Goal: Information Seeking & Learning: Find specific fact

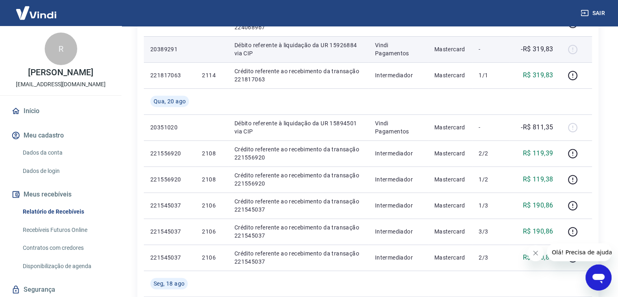
scroll to position [488, 0]
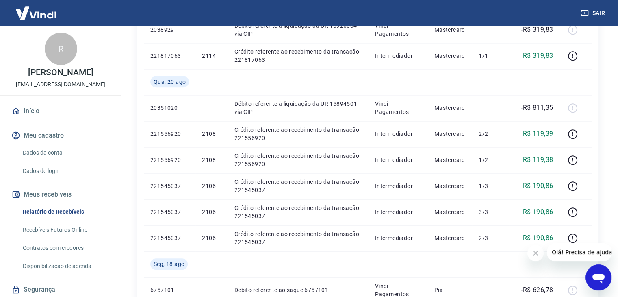
click at [590, 276] on div "Abrir janela de mensagens" at bounding box center [598, 277] width 24 height 24
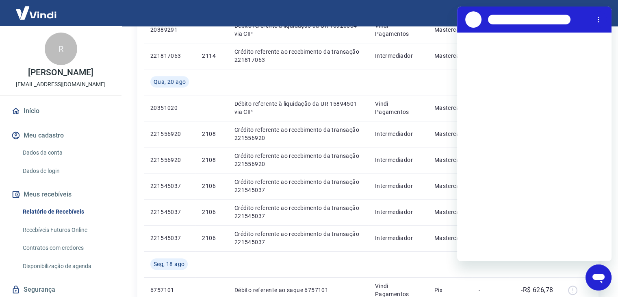
scroll to position [0, 0]
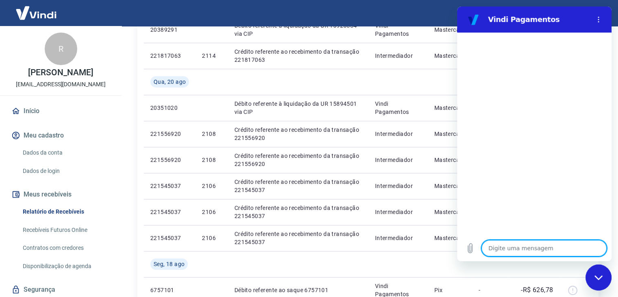
type textarea "o"
type textarea "x"
type textarea "ol"
type textarea "x"
type textarea "ola"
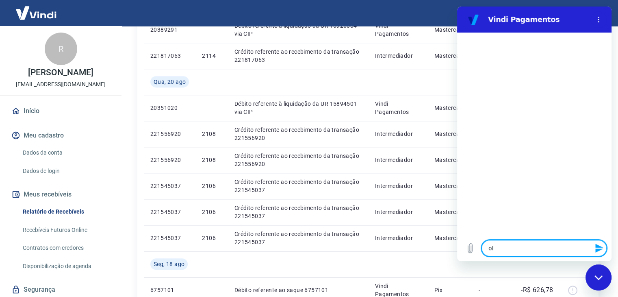
type textarea "x"
type textarea "b"
type textarea "x"
type textarea "bo"
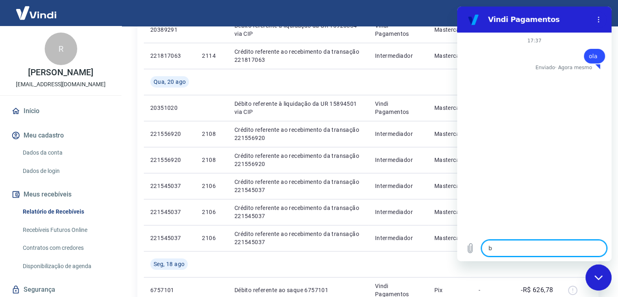
type textarea "x"
type textarea "boa"
type textarea "x"
type textarea "boa"
type textarea "x"
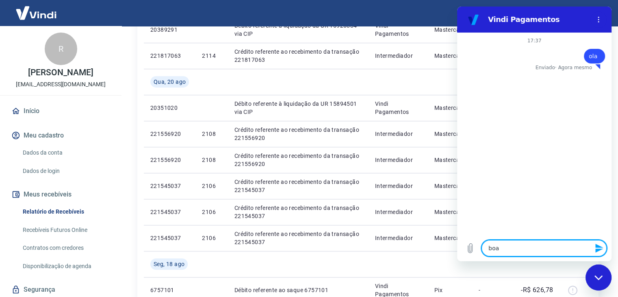
type textarea "boa t"
type textarea "x"
type textarea "boa ta"
type textarea "x"
type textarea "boa tar"
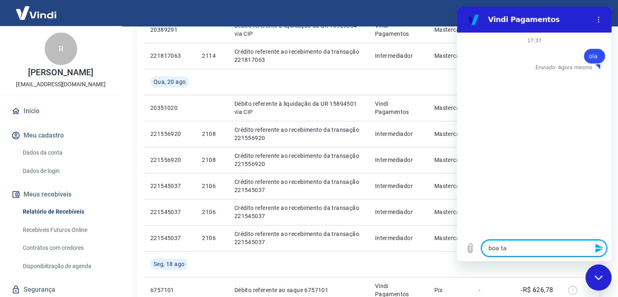
type textarea "x"
type textarea "boa tard"
type textarea "x"
type textarea "boa tarde"
type textarea "x"
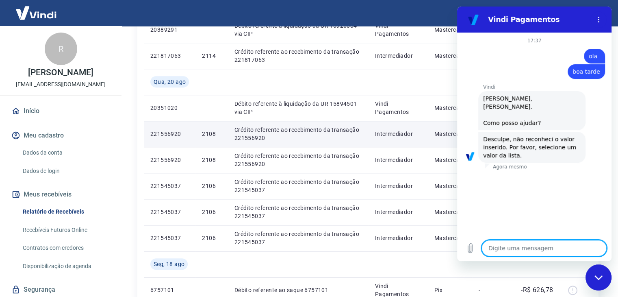
type textarea "x"
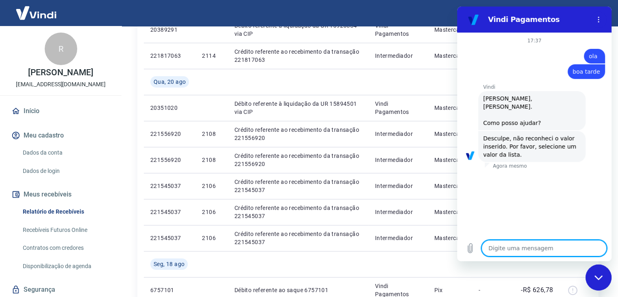
click at [515, 249] on textarea at bounding box center [544, 248] width 125 height 16
type textarea "g"
type textarea "x"
type textarea "go"
type textarea "x"
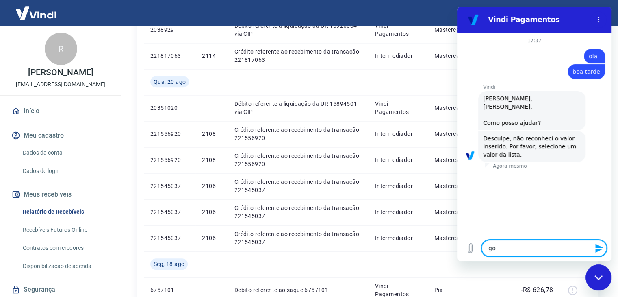
type textarea "gos"
type textarea "x"
type textarea "gost"
type textarea "x"
type textarea "gosta"
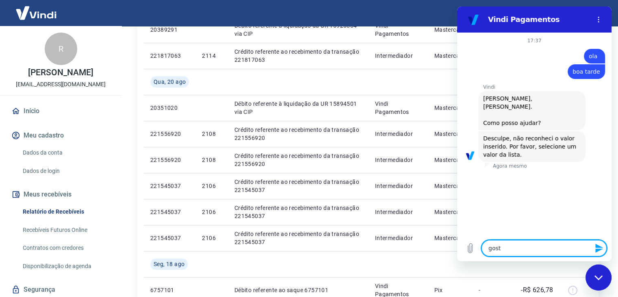
type textarea "x"
type textarea "gostar"
type textarea "x"
type textarea "gostari"
type textarea "x"
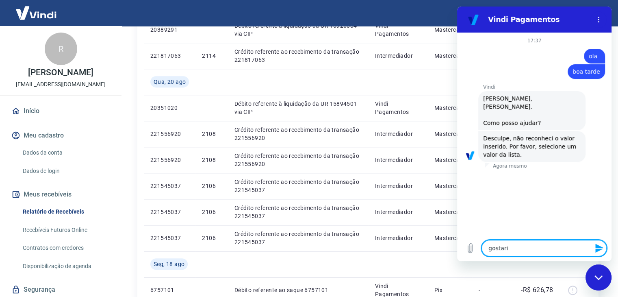
type textarea "gostaria"
type textarea "x"
type textarea "gostaria"
type textarea "x"
type textarea "gostaria d"
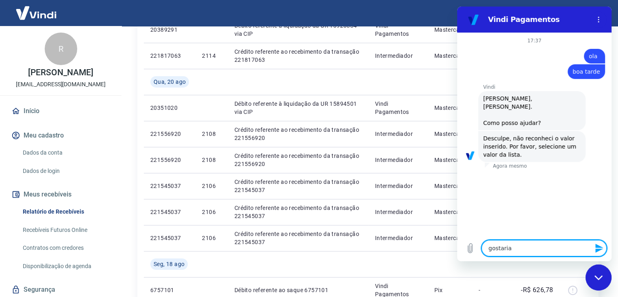
type textarea "x"
type textarea "gostaria de"
type textarea "x"
type textarea "gostaria de"
type textarea "x"
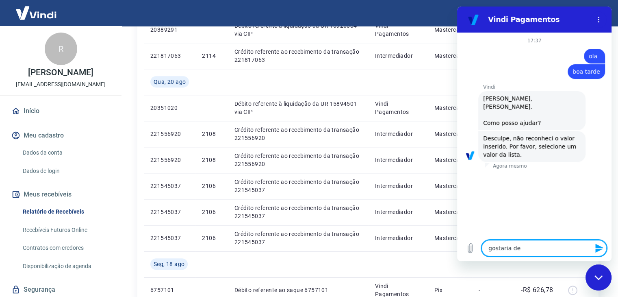
type textarea "gostaria de s"
type textarea "x"
type textarea "gostaria de sa"
type textarea "x"
type textarea "gostaria de sab"
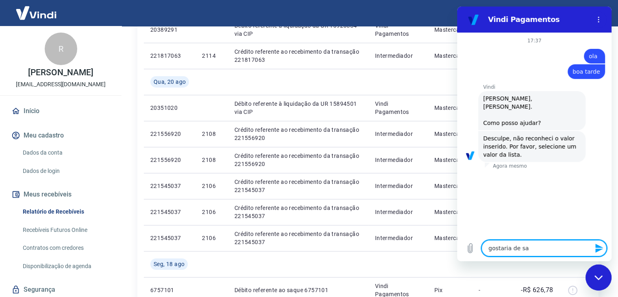
type textarea "x"
type textarea "gostaria de sabe"
type textarea "x"
type textarea "gostaria de saber"
type textarea "x"
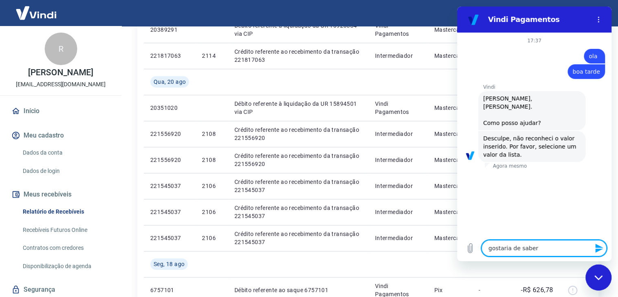
type textarea "gostaria de saber"
type textarea "x"
type textarea "gostaria de saber o"
type textarea "x"
type textarea "gostaria de saber o"
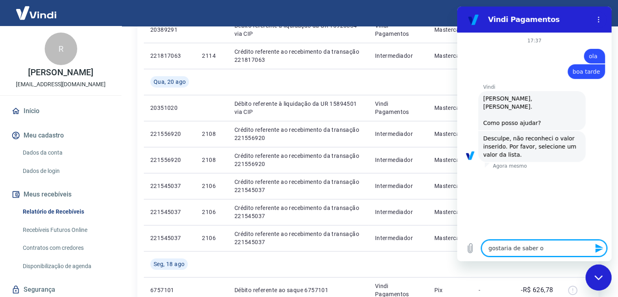
type textarea "x"
type textarea "gostaria de saber o q"
type textarea "x"
type textarea "gostaria de saber o q"
type textarea "x"
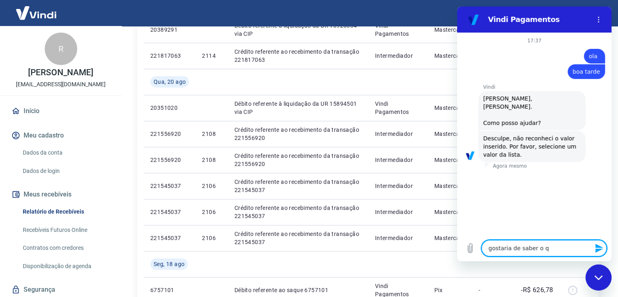
type textarea "gostaria de saber o q s"
type textarea "x"
type textarea "gostaria de saber o q si"
type textarea "x"
type textarea "gostaria de saber o q sig"
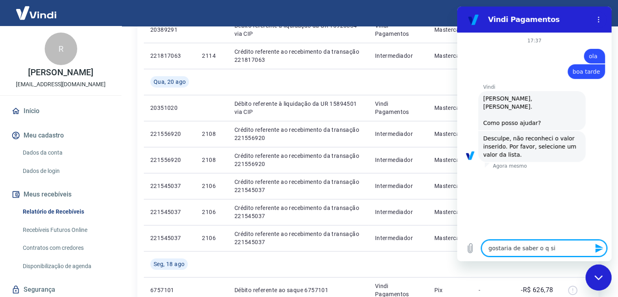
type textarea "x"
type textarea "gostaria de saber o q sign"
type textarea "x"
type textarea "gostaria de saber o q signi"
type textarea "x"
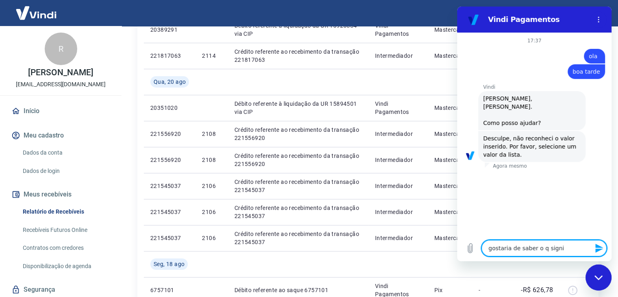
type textarea "gostaria de saber o q signif"
type textarea "x"
type textarea "gostaria de saber o q signifi"
type textarea "x"
type textarea "gostaria de saber o q signific"
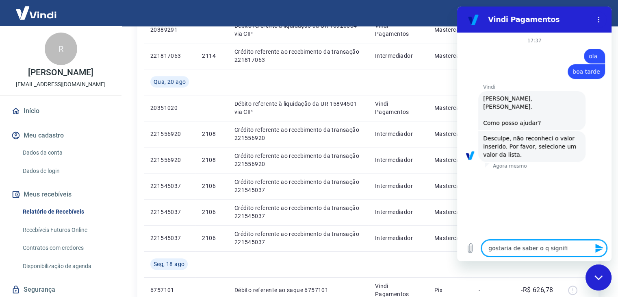
type textarea "x"
type textarea "gostaria de saber o q significa"
type textarea "x"
type textarea "gostaria de saber o q significa"
type textarea "x"
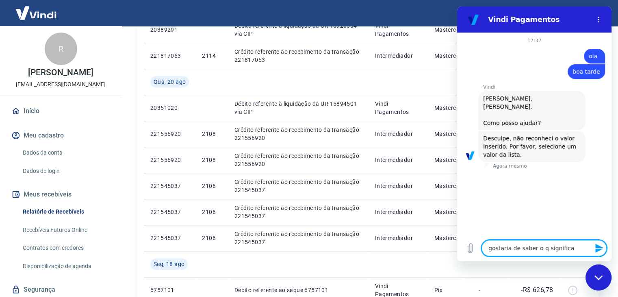
type textarea "gostaria de saber o q significa d"
type textarea "x"
type textarea "gostaria de saber o q significa de"
type textarea "x"
type textarea "gostaria de saber o q significa deb"
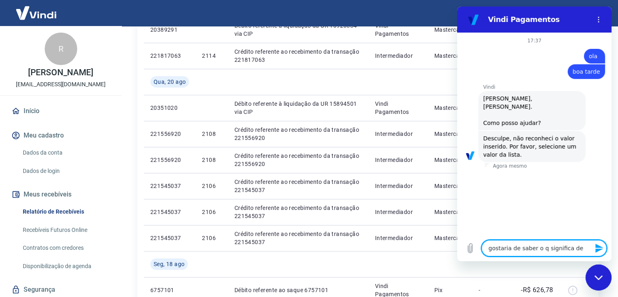
type textarea "x"
type textarea "gostaria de saber o q significa debi"
type textarea "x"
type textarea "gostaria de saber o q significa debit"
type textarea "x"
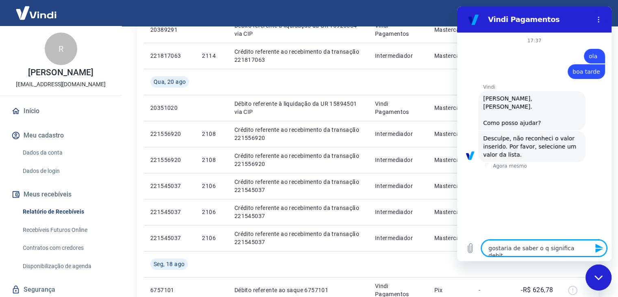
type textarea "gostaria de saber o q significa debito"
type textarea "x"
type textarea "gostaria de saber o q significa debito"
type textarea "x"
type textarea "gostaria de saber o q significa debito r"
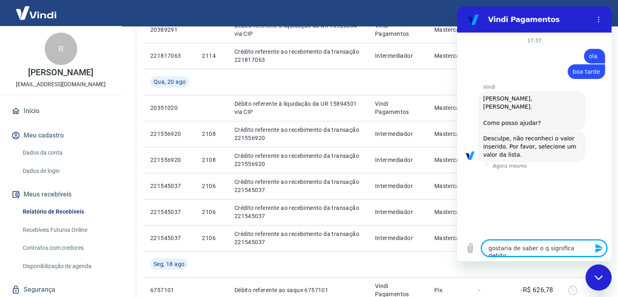
type textarea "x"
type textarea "gostaria de saber o q significa debito re"
type textarea "x"
type textarea "gostaria de saber o q significa debito ref"
type textarea "x"
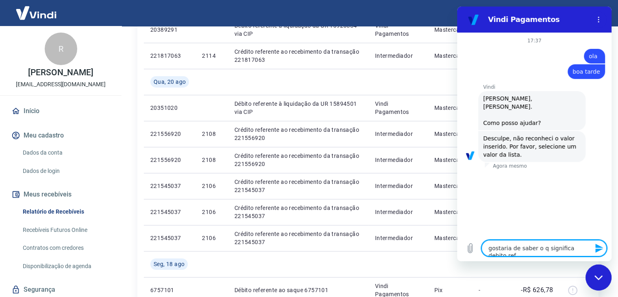
type textarea "gostaria de saber o q significa debito refe"
type textarea "x"
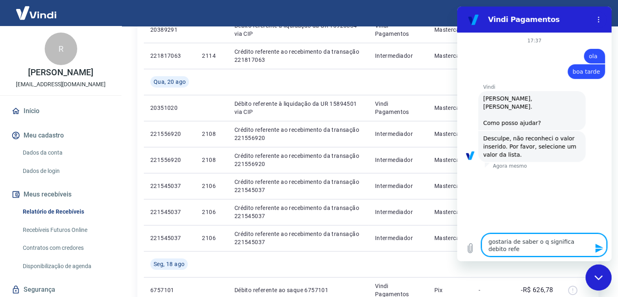
type textarea "gostaria de saber o q significa debito refer"
type textarea "x"
type textarea "gostaria de saber o q significa debito refere"
type textarea "x"
type textarea "gostaria de saber o q significa debito referen"
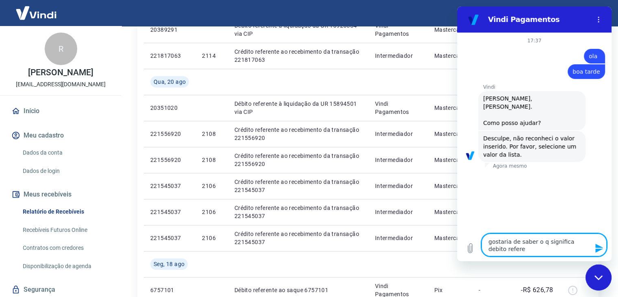
type textarea "x"
type textarea "gostaria de saber o q significa debito referent"
type textarea "x"
type textarea "gostaria de saber o q significa debito referente"
type textarea "x"
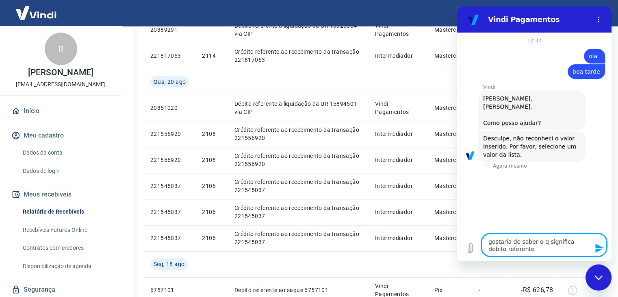
type textarea "gostaria de saber o q significa debito referente"
type textarea "x"
type textarea "gostaria de saber o q significa debito referente a"
type textarea "x"
type textarea "gostaria de saber o q significa debito referente a"
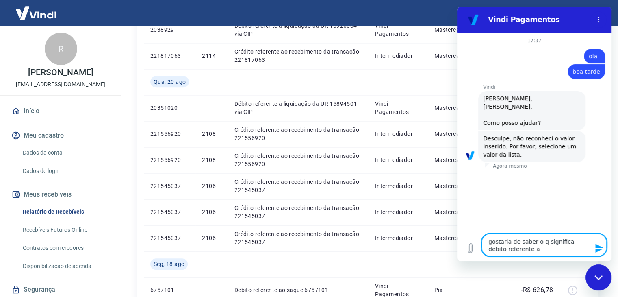
type textarea "x"
type textarea "gostaria de saber o q significa debito referente a l"
type textarea "x"
type textarea "gostaria de saber o q significa debito referente a li"
type textarea "x"
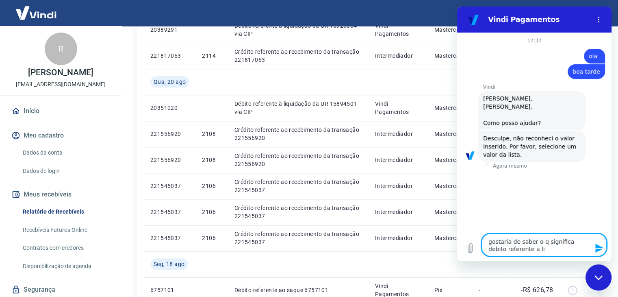
type textarea "gostaria de saber o q significa debito referente a liq"
type textarea "x"
type textarea "gostaria de saber o q significa debito referente a liqu"
type textarea "x"
type textarea "gostaria de saber o q significa debito referente a liqui"
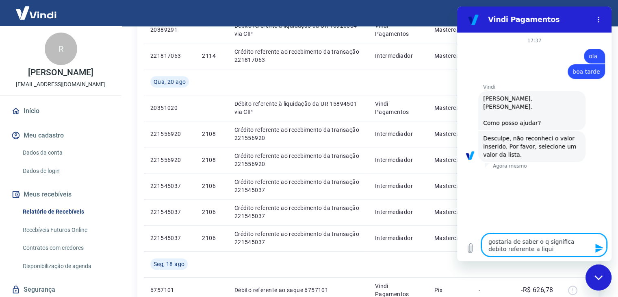
type textarea "x"
type textarea "gostaria de saber o q significa debito referente a liquid"
type textarea "x"
type textarea "gostaria de saber o q significa debito referente a liquida"
type textarea "x"
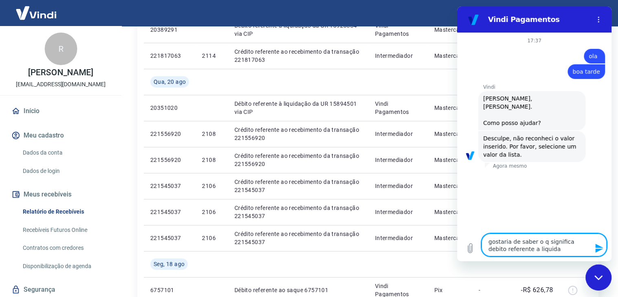
type textarea "gostaria de saber o q significa debito referente a liquidaç"
type textarea "x"
type textarea "gostaria de saber o q significa debito referente a liquidaçã"
type textarea "x"
type textarea "gostaria de saber o q significa debito referente a liquidação"
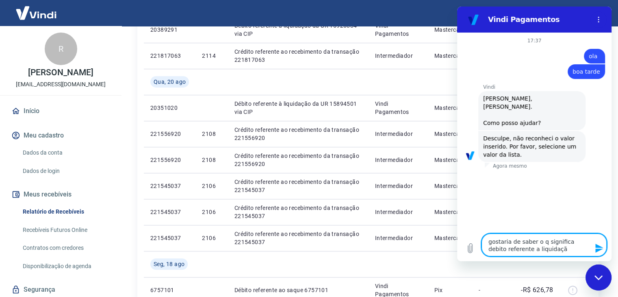
type textarea "x"
type textarea "gostaria de saber o q significa debito referente a liquidação"
type textarea "x"
type textarea "gostaria de saber o q significa debito referente a liquidação d"
type textarea "x"
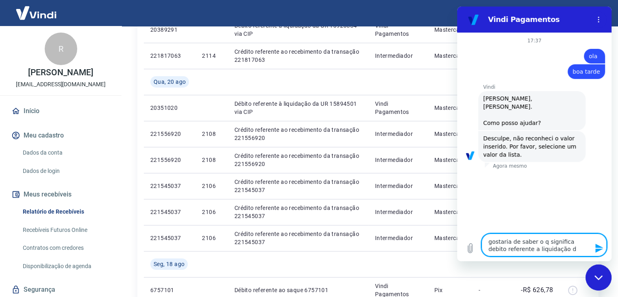
type textarea "gostaria de saber o q significa debito referente a liquidação da"
type textarea "x"
type textarea "gostaria de saber o q significa debito referente a liquidação da"
type textarea "x"
type textarea "gostaria de saber o q significa debito referente a liquidação da U"
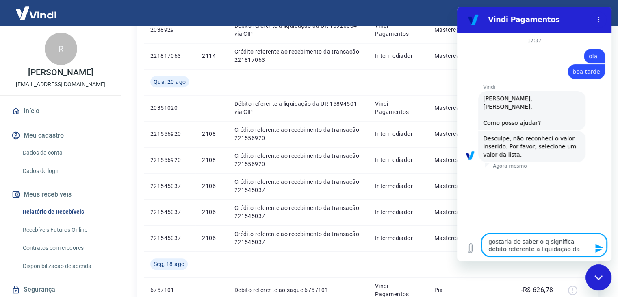
type textarea "x"
type textarea "gostaria de saber o q significa debito referente a liquidação da UR"
type textarea "x"
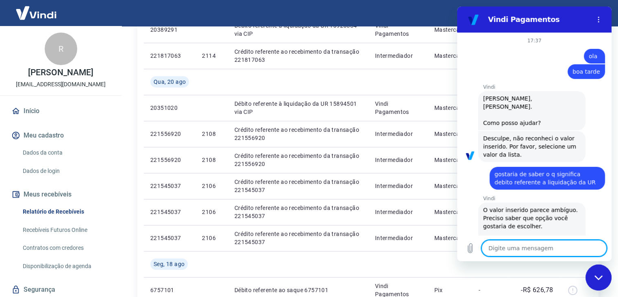
type textarea "x"
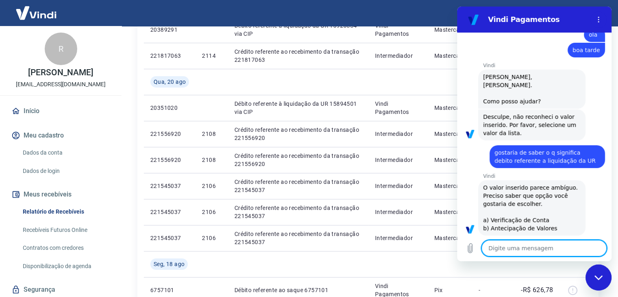
scroll to position [23, 0]
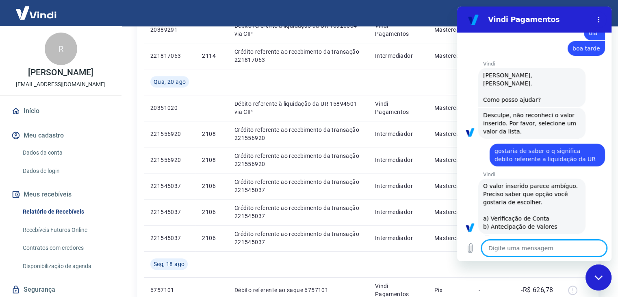
click at [530, 250] on textarea at bounding box center [544, 248] width 125 height 16
type textarea "a"
type textarea "x"
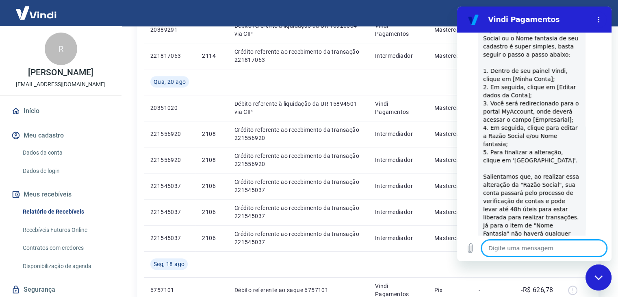
scroll to position [307, 0]
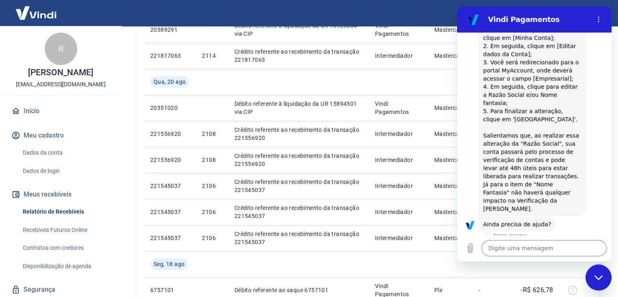
click at [559, 242] on button "Sim" at bounding box center [565, 249] width 24 height 15
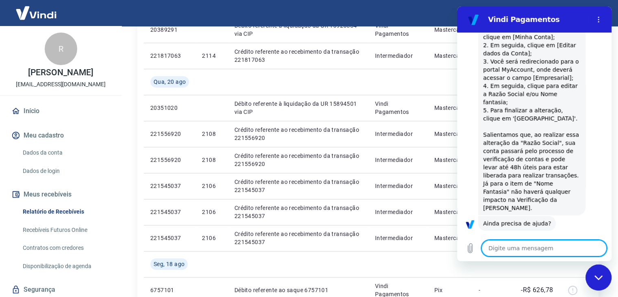
type textarea "x"
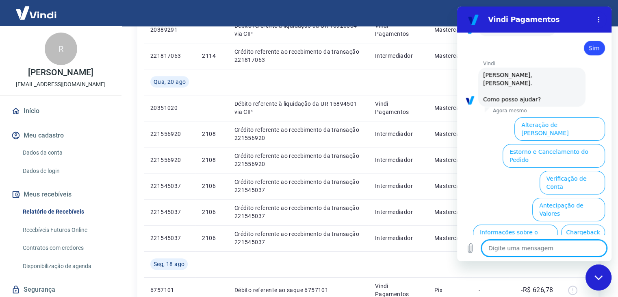
scroll to position [517, 0]
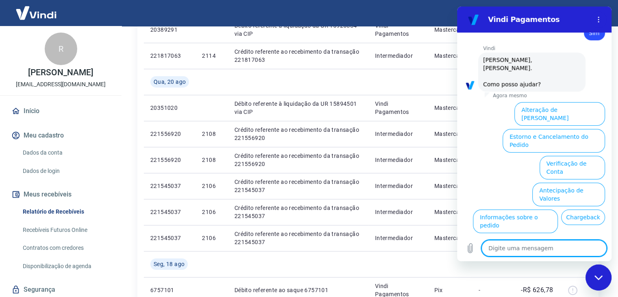
type textarea "a"
type textarea "x"
type textarea "at"
type textarea "x"
type textarea "ate"
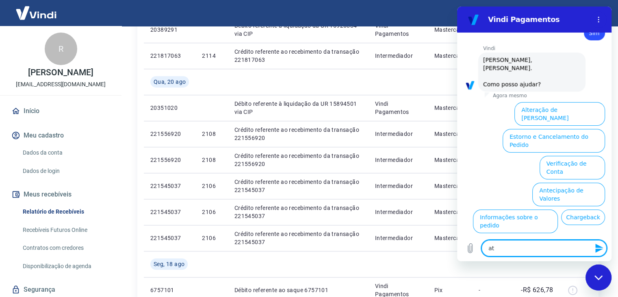
type textarea "x"
type textarea "aten"
type textarea "x"
type textarea "atend"
type textarea "x"
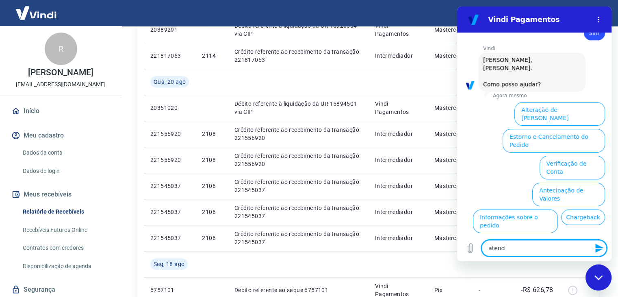
type textarea "atende"
type textarea "x"
type textarea "atenden"
type textarea "x"
type textarea "atendent"
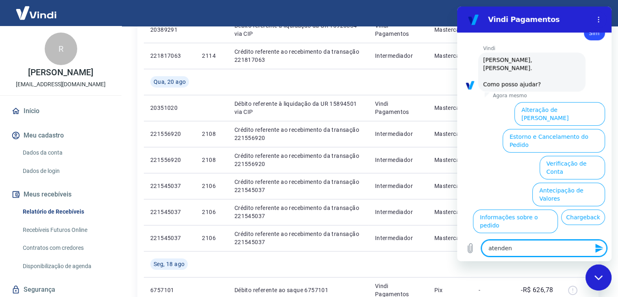
type textarea "x"
type textarea "atendente"
type textarea "x"
type textarea "atendente]"
type textarea "x"
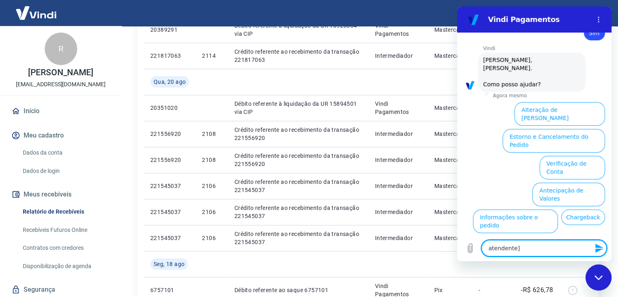
type textarea "atendente"
type textarea "x"
type textarea "atendente"
type textarea "x"
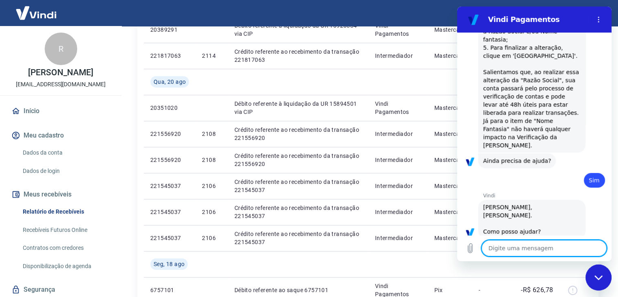
type textarea "x"
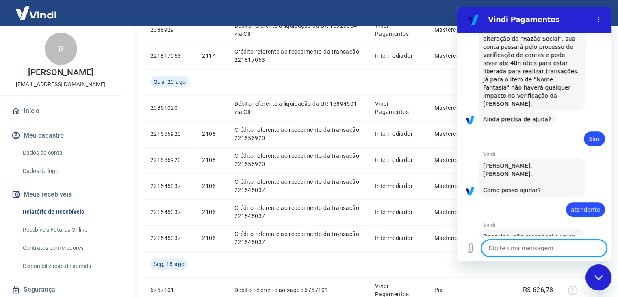
scroll to position [413, 0]
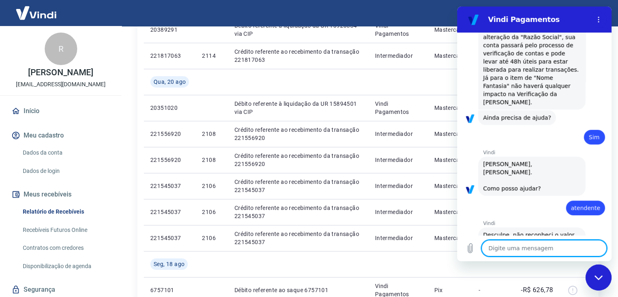
click at [531, 251] on textarea at bounding box center [544, 248] width 125 height 16
type textarea "f"
type textarea "x"
type textarea "fa"
type textarea "x"
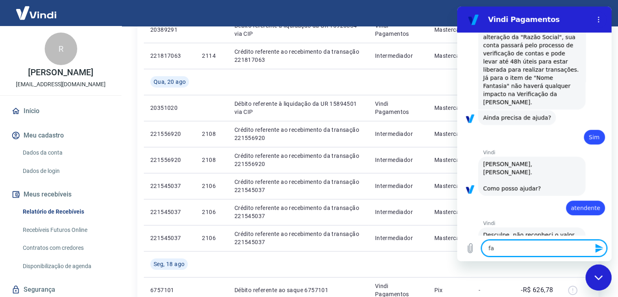
type textarea "fal"
type textarea "x"
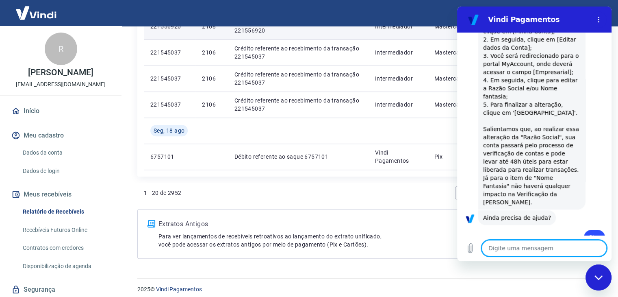
scroll to position [627, 0]
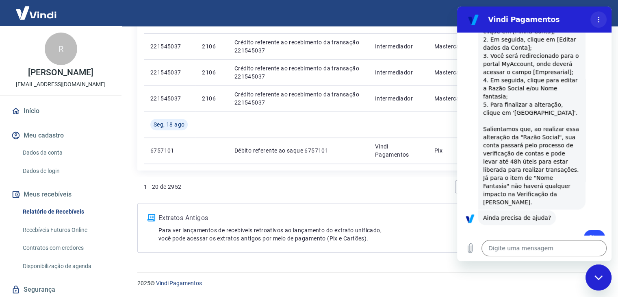
click at [598, 18] on icon "Menu de opções" at bounding box center [598, 19] width 7 height 7
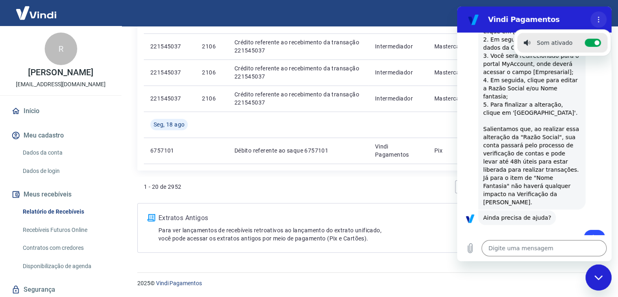
click at [600, 15] on button "Menu de opções" at bounding box center [598, 19] width 16 height 16
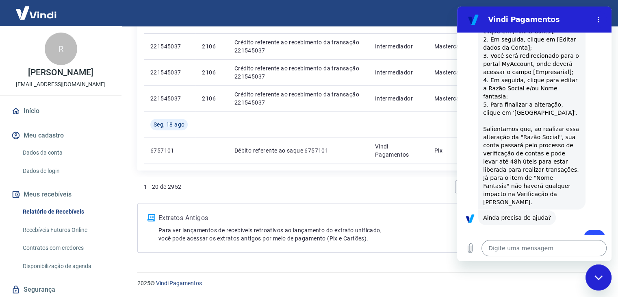
click at [532, 247] on textarea at bounding box center [544, 248] width 125 height 16
click at [525, 225] on div "diz: Sim" at bounding box center [531, 235] width 148 height 20
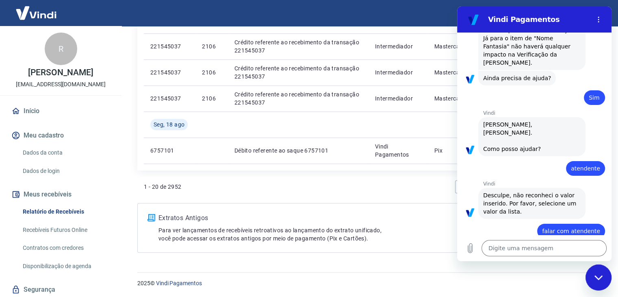
scroll to position [476, 0]
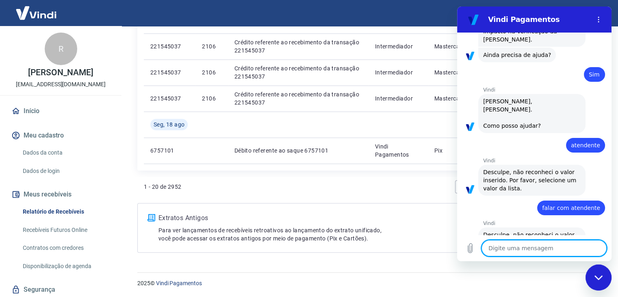
click at [525, 247] on textarea at bounding box center [544, 248] width 125 height 16
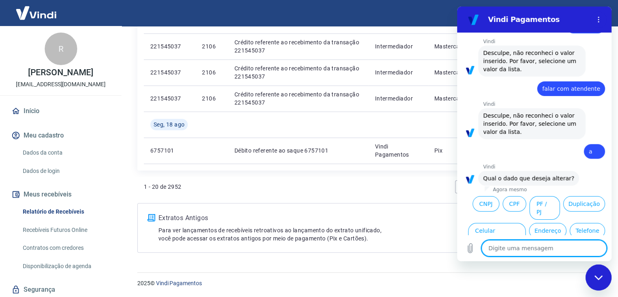
scroll to position [597, 0]
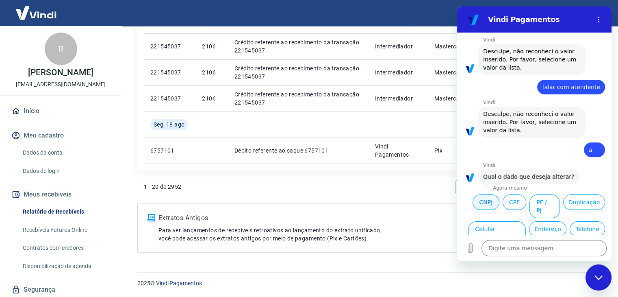
click at [480, 194] on button "CNPJ" at bounding box center [486, 201] width 27 height 15
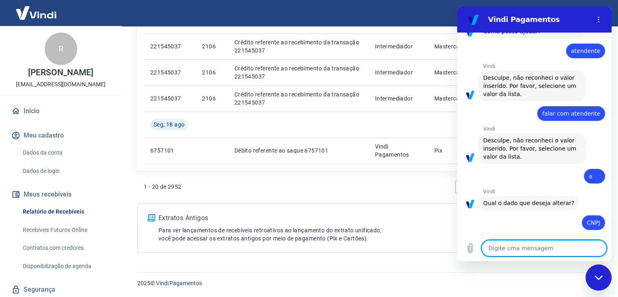
scroll to position [606, 0]
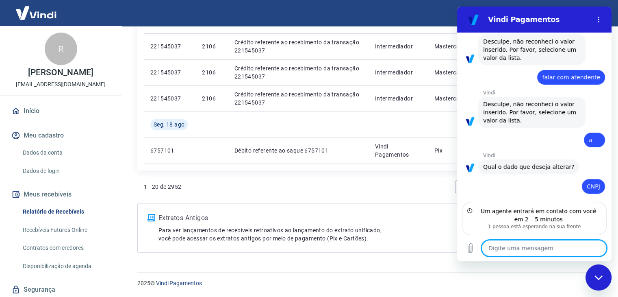
click at [527, 252] on textarea at bounding box center [544, 248] width 125 height 16
click at [515, 20] on h2 "Vindi Pagamentos" at bounding box center [537, 20] width 99 height 10
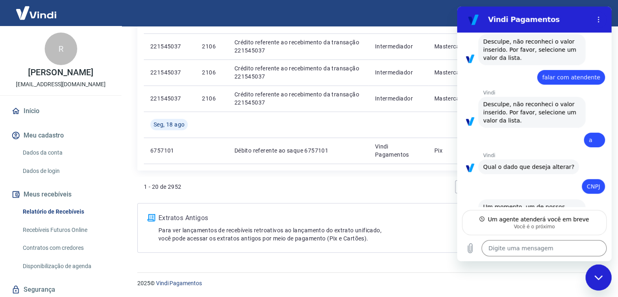
scroll to position [598, 0]
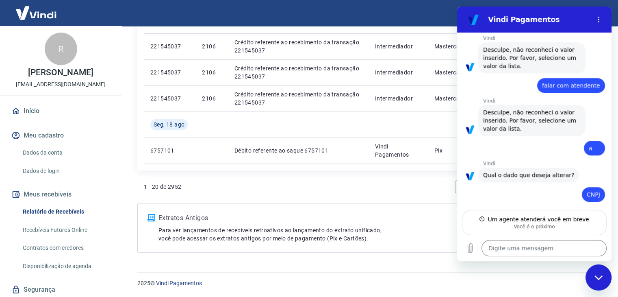
click at [600, 279] on icon "Fechar janela de mensagens" at bounding box center [598, 277] width 9 height 5
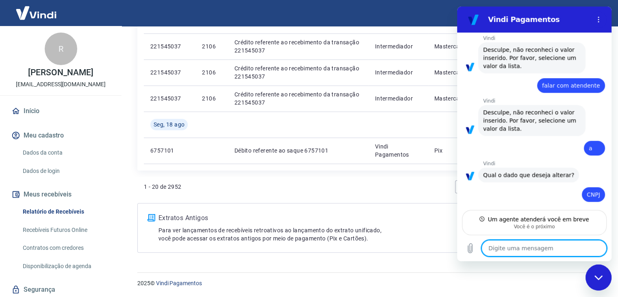
click at [600, 279] on icon "Fechar janela de mensagens" at bounding box center [598, 277] width 9 height 5
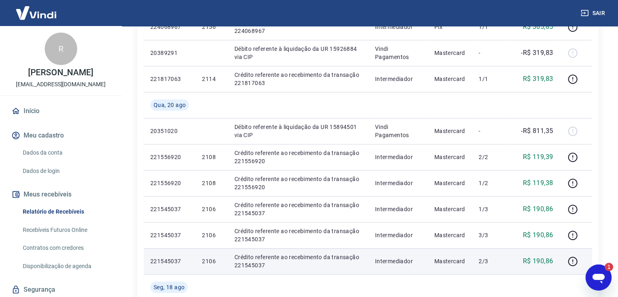
scroll to position [0, 0]
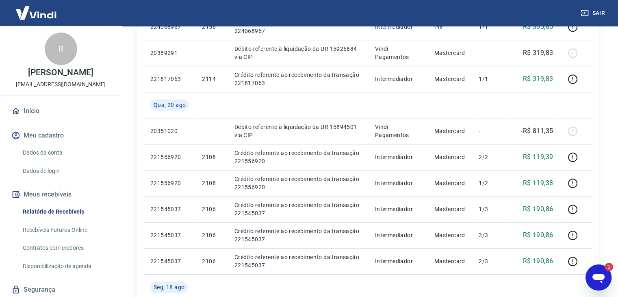
click at [602, 270] on div "1" at bounding box center [605, 267] width 16 height 8
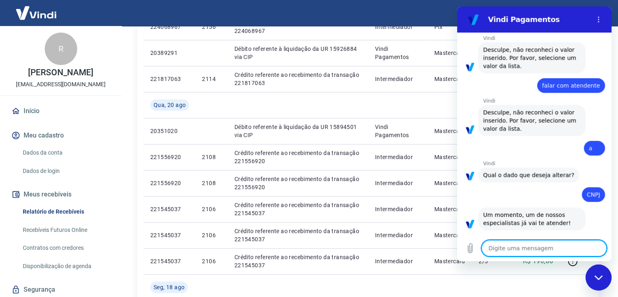
click at [519, 251] on textarea at bounding box center [544, 248] width 125 height 16
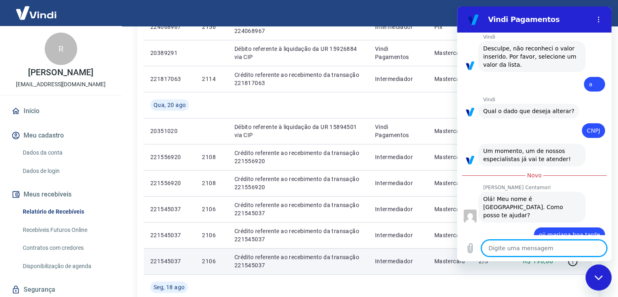
scroll to position [661, 0]
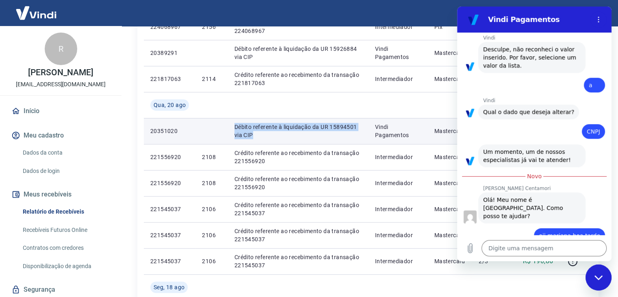
drag, startPoint x: 231, startPoint y: 124, endPoint x: 279, endPoint y: 139, distance: 50.3
click at [279, 139] on td "Débito referente à liquidação da UR 15894501 via CIP" at bounding box center [298, 131] width 141 height 26
copy p "Débito referente à liquidação da UR 15894501 via CIP"
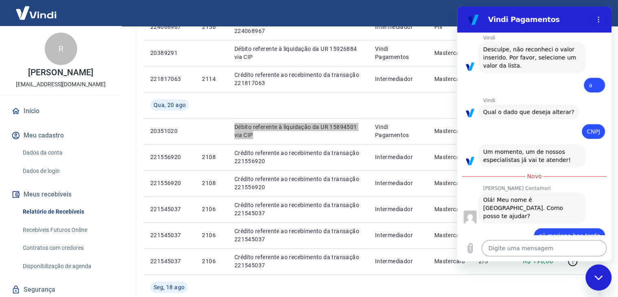
click at [527, 251] on textarea at bounding box center [544, 248] width 125 height 16
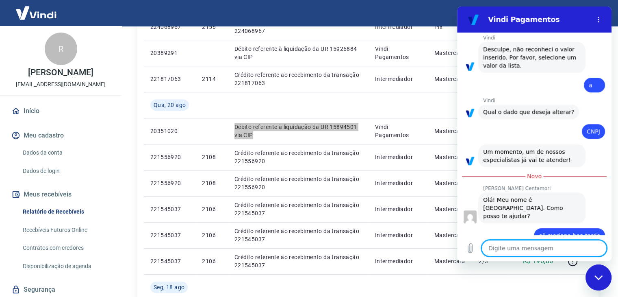
paste textarea "Débito referente à liquidação da UR 15894501 via CIP"
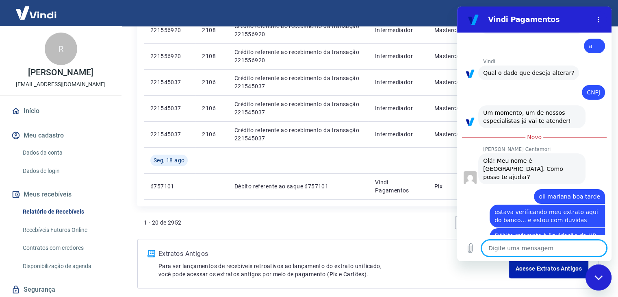
scroll to position [627, 0]
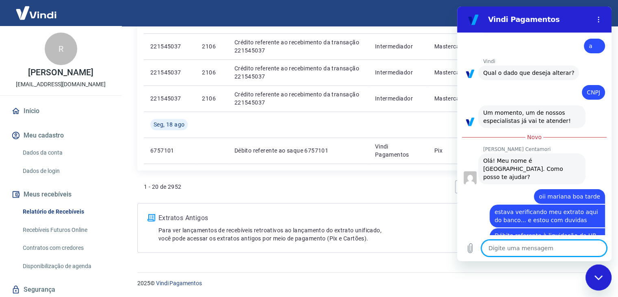
click at [563, 12] on div "Vindi Pagamentos" at bounding box center [524, 19] width 125 height 16
click at [483, 275] on div "2025 © Vindi Pagamentos" at bounding box center [368, 279] width 481 height 35
click at [518, 20] on h2 "Vindi Pagamentos" at bounding box center [537, 20] width 99 height 10
click at [594, 277] on icon "Fechar janela de mensagens" at bounding box center [598, 277] width 9 height 5
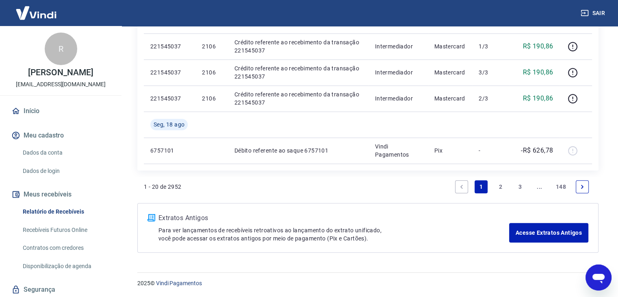
scroll to position [701, 0]
click at [499, 184] on link "2" at bounding box center [500, 186] width 13 height 13
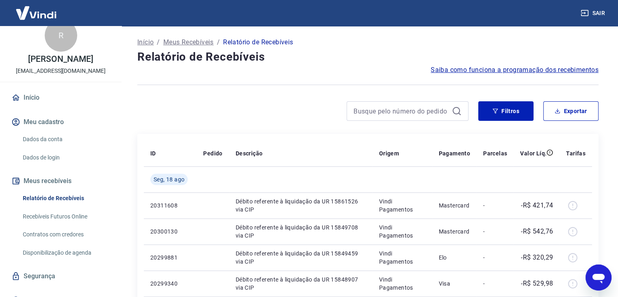
scroll to position [26, 0]
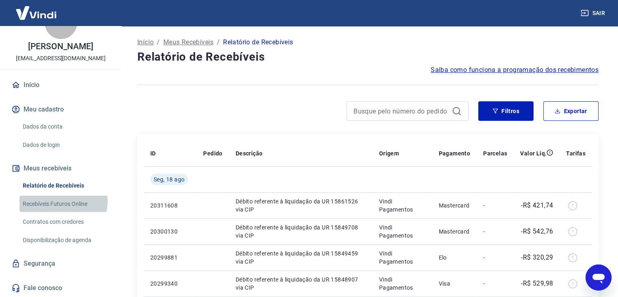
click at [62, 201] on link "Recebíveis Futuros Online" at bounding box center [66, 203] width 92 height 17
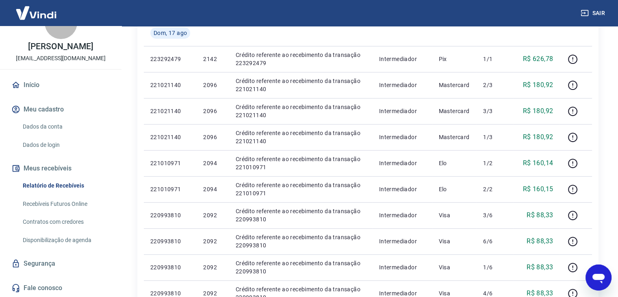
scroll to position [575, 0]
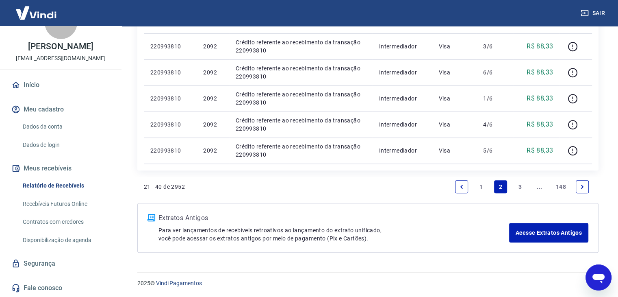
click at [519, 184] on link "3" at bounding box center [520, 186] width 13 height 13
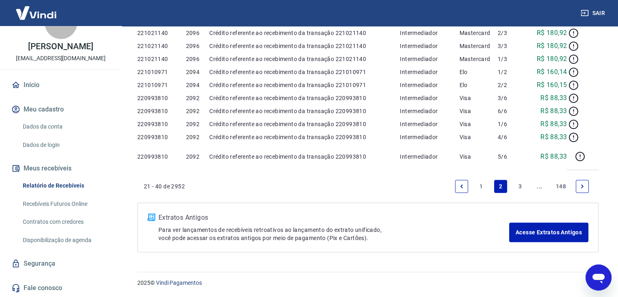
click at [519, 202] on div "Extratos Antigos Para ver lançamentos de recebíveis retroativos ao lançamento d…" at bounding box center [367, 227] width 461 height 50
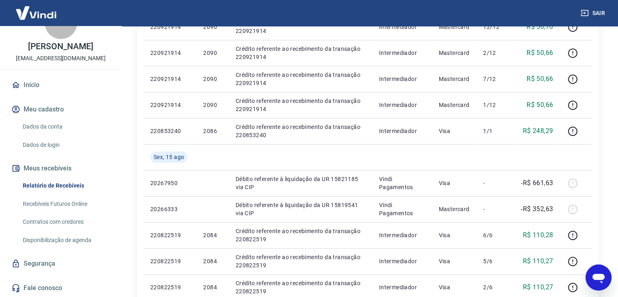
scroll to position [601, 0]
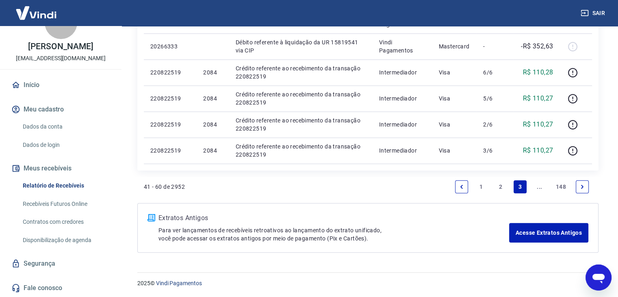
click at [482, 184] on link "1" at bounding box center [481, 186] width 13 height 13
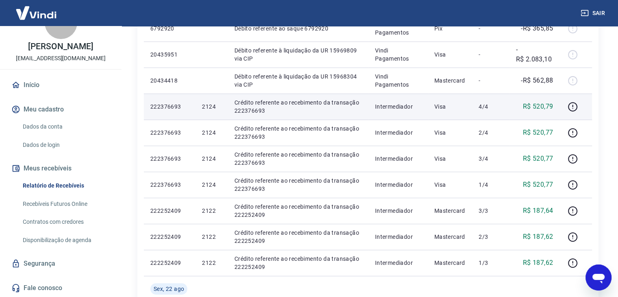
scroll to position [163, 0]
